Goal: Information Seeking & Learning: Learn about a topic

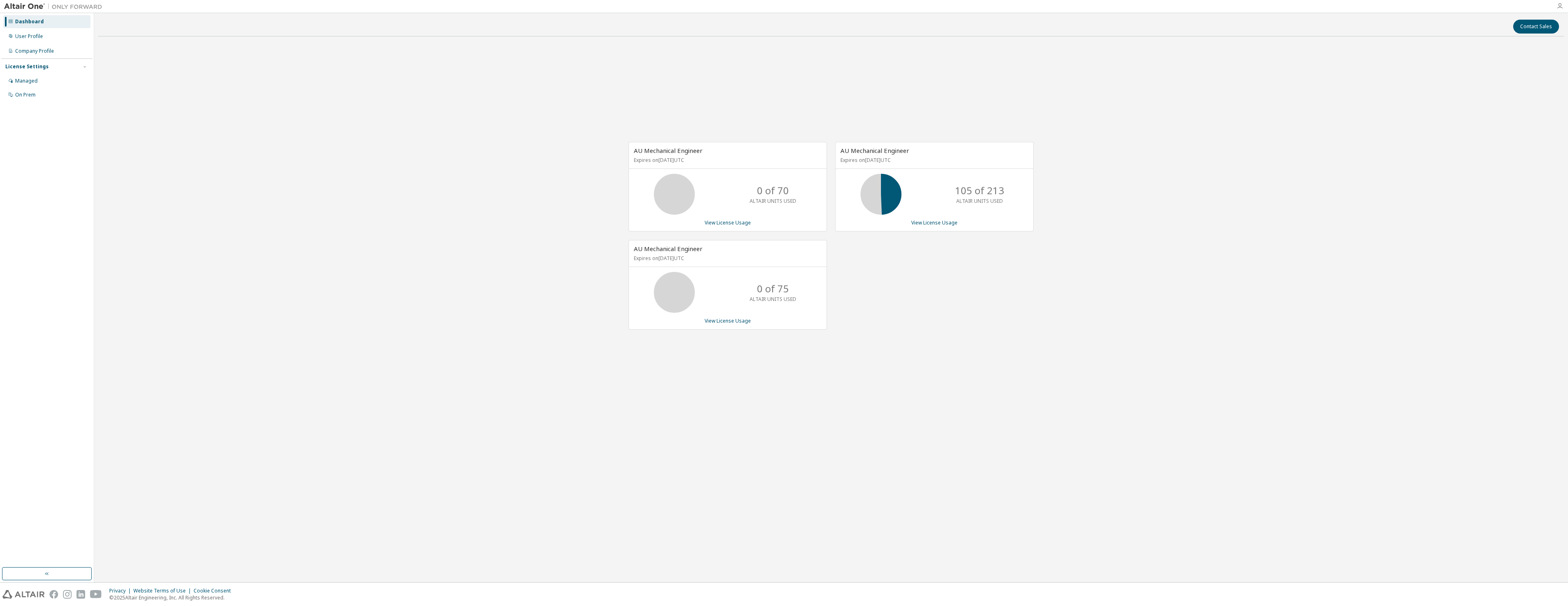
click at [1561, 8] on icon "button" at bounding box center [1559, 6] width 7 height 7
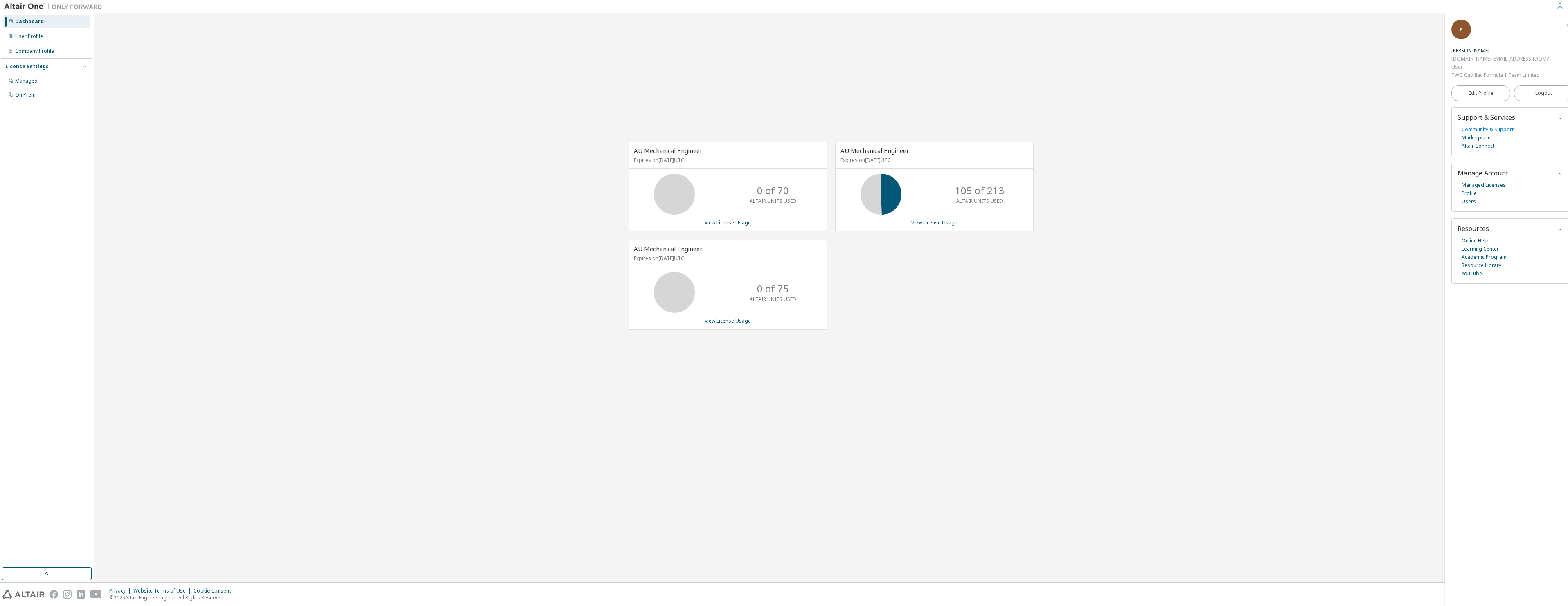
click at [1482, 128] on link "Community & Support" at bounding box center [1487, 129] width 52 height 8
